Goal: Information Seeking & Learning: Find specific fact

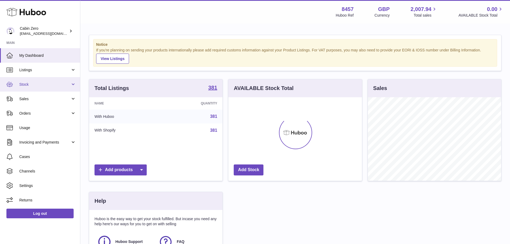
scroll to position [84, 135]
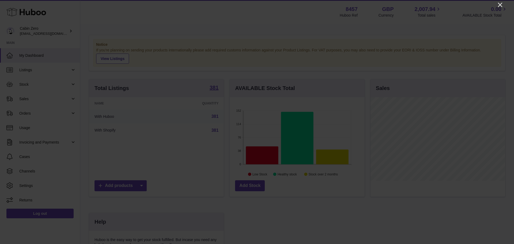
click at [499, 5] on icon "Close" at bounding box center [500, 5] width 6 height 6
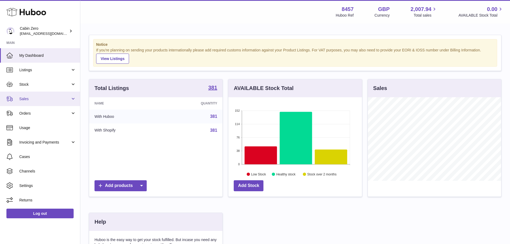
click at [28, 97] on span "Sales" at bounding box center [44, 98] width 51 height 5
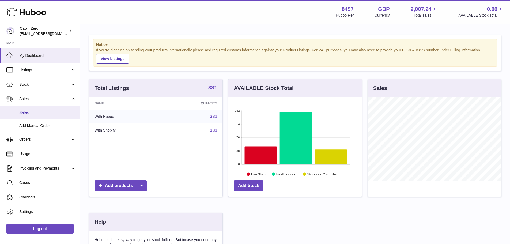
click at [23, 114] on span "Sales" at bounding box center [47, 112] width 57 height 5
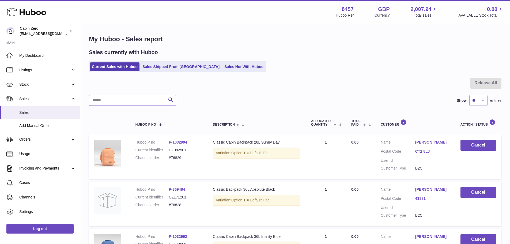
click at [112, 100] on input "text" at bounding box center [132, 100] width 87 height 11
type input "*****"
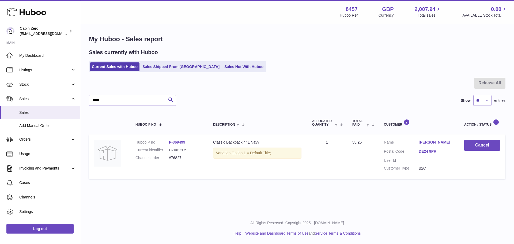
drag, startPoint x: 188, startPoint y: 142, endPoint x: 174, endPoint y: 142, distance: 14.2
click at [174, 142] on dd "P-369499" at bounding box center [185, 142] width 33 height 5
copy link "369499"
drag, startPoint x: 415, startPoint y: 140, endPoint x: 441, endPoint y: 141, distance: 25.7
click at [441, 141] on dl "Customer Name [PERSON_NAME] Postal Code DE24 9PR User Id Customer Type B2C" at bounding box center [419, 157] width 70 height 34
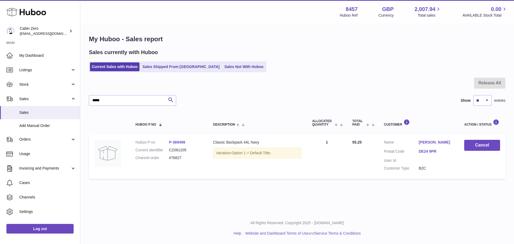
copy dl "[PERSON_NAME]"
click at [185, 157] on dd "#76827" at bounding box center [185, 157] width 33 height 5
